Goal: Information Seeking & Learning: Check status

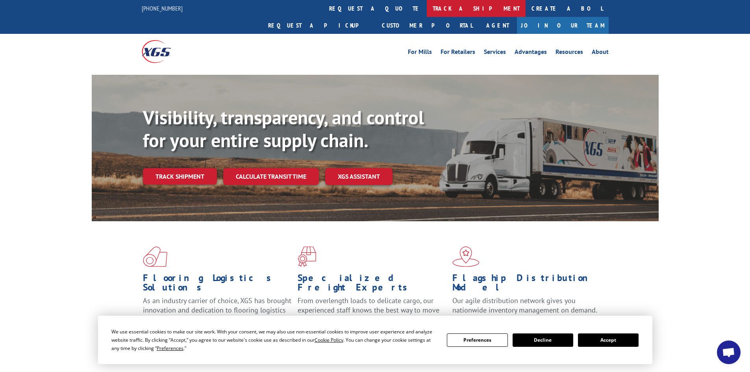
click at [427, 7] on link "track a shipment" at bounding box center [476, 8] width 99 height 17
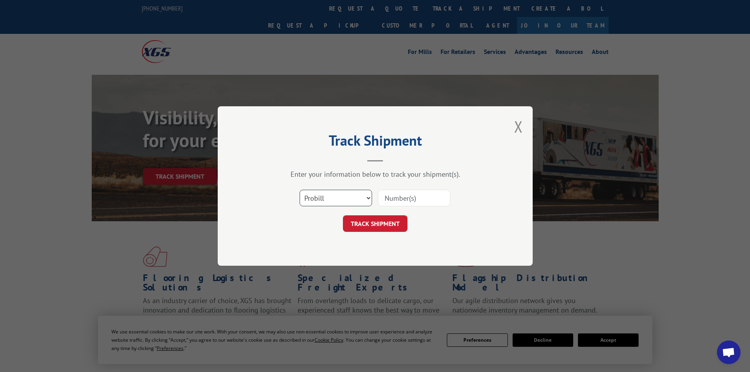
click at [355, 196] on select "Select category... Probill BOL PO" at bounding box center [335, 198] width 72 height 17
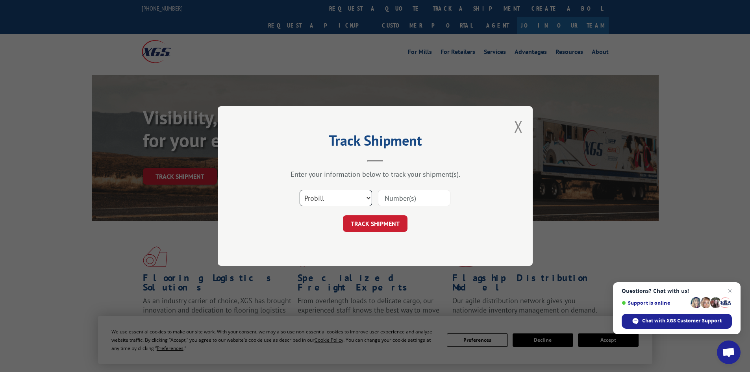
select select "bol"
click at [299, 190] on select "Select category... Probill BOL PO" at bounding box center [335, 198] width 72 height 17
click at [392, 198] on input at bounding box center [414, 198] width 72 height 17
paste input "9480300000507041"
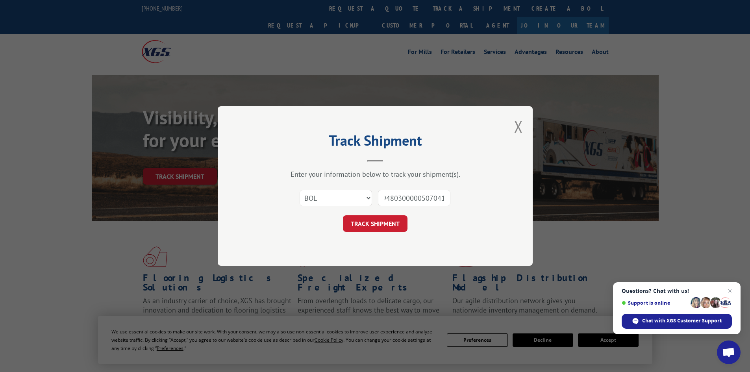
type input "9480300000507041"
click at [343, 215] on button "TRACK SHIPMENT" at bounding box center [375, 223] width 65 height 17
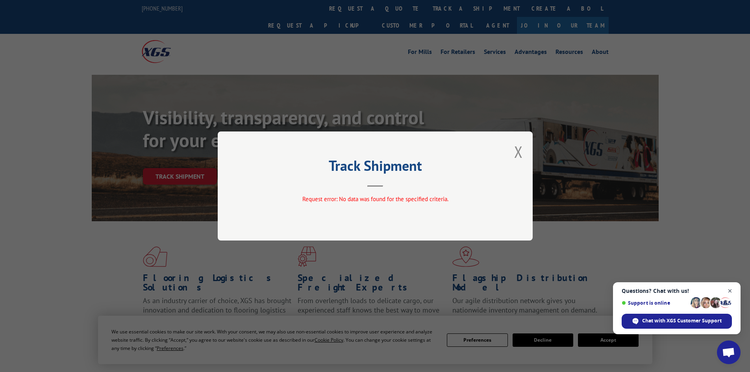
click at [730, 291] on span "Close chat" at bounding box center [730, 291] width 10 height 10
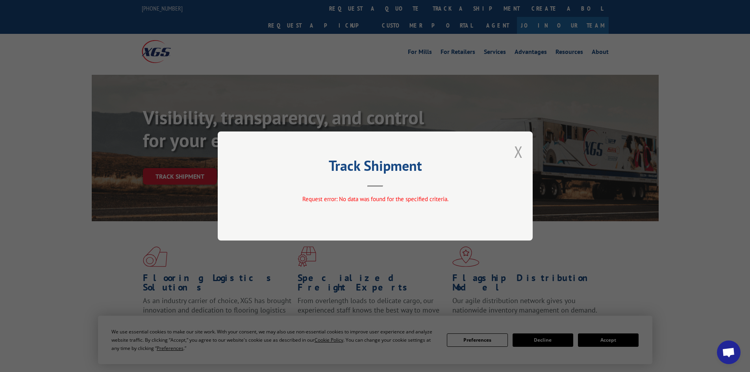
click at [519, 153] on button "Close modal" at bounding box center [518, 151] width 9 height 21
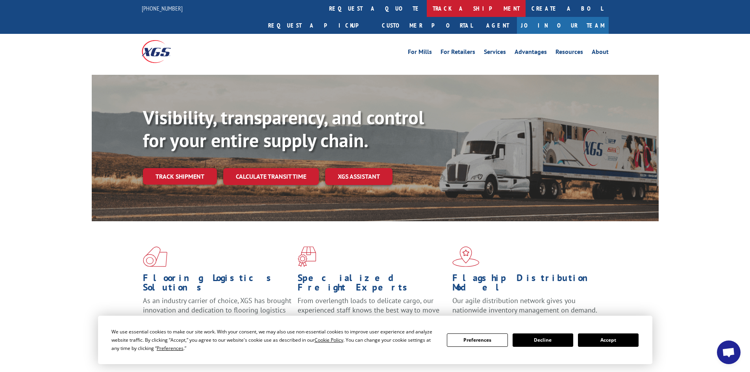
click at [427, 6] on link "track a shipment" at bounding box center [476, 8] width 99 height 17
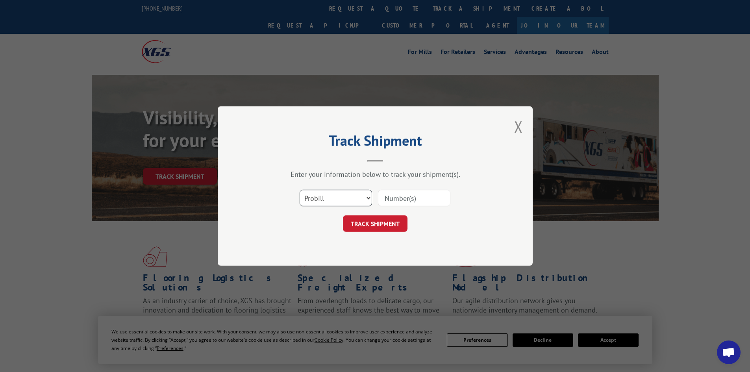
click at [336, 200] on select "Select category... Probill BOL PO" at bounding box center [335, 198] width 72 height 17
select select "po"
click at [299, 190] on select "Select category... Probill BOL PO" at bounding box center [335, 198] width 72 height 17
click at [421, 187] on div "Select category... Probill BOL PO" at bounding box center [375, 198] width 236 height 26
click at [421, 190] on input at bounding box center [414, 198] width 72 height 17
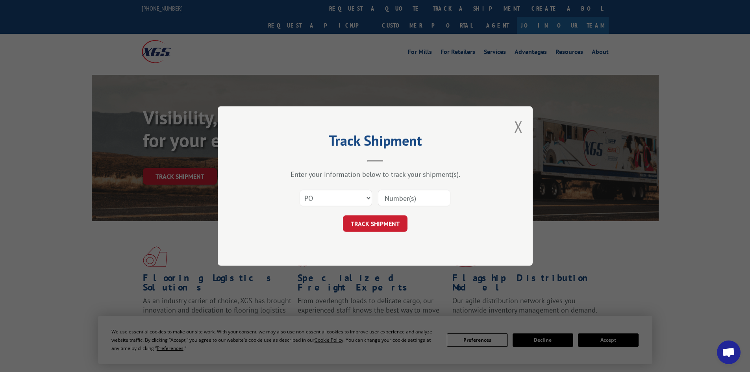
paste input "88503938"
type input "88503938"
click at [343, 215] on button "TRACK SHIPMENT" at bounding box center [375, 223] width 65 height 17
